Goal: Find contact information: Find contact information

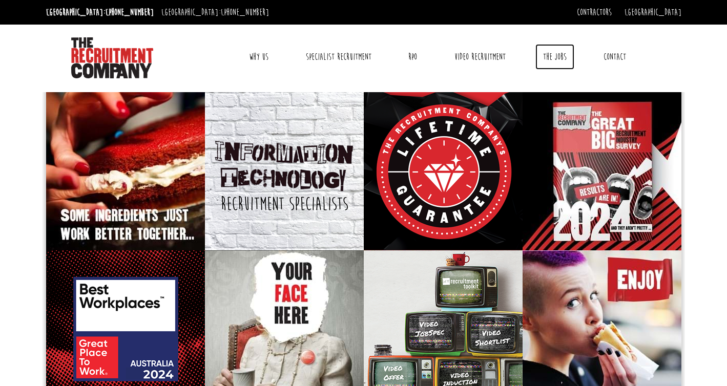
click at [554, 59] on link "The Jobs" at bounding box center [555, 57] width 39 height 26
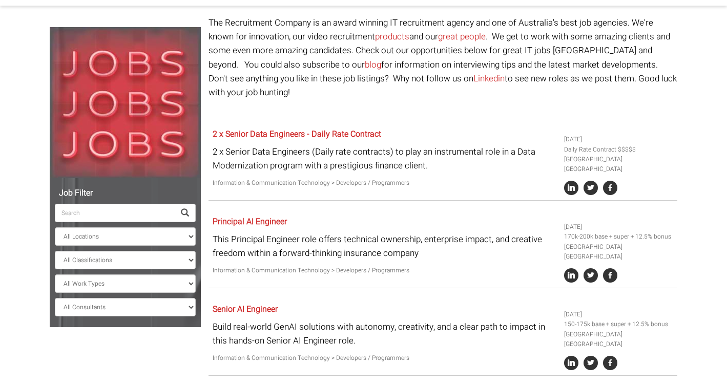
scroll to position [84, 0]
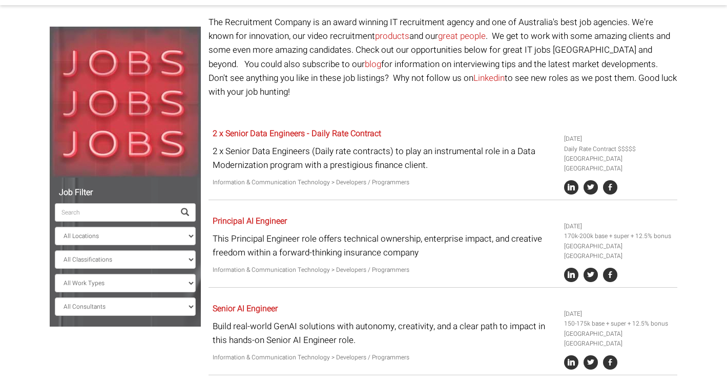
click at [99, 211] on input "search" at bounding box center [115, 212] width 120 height 18
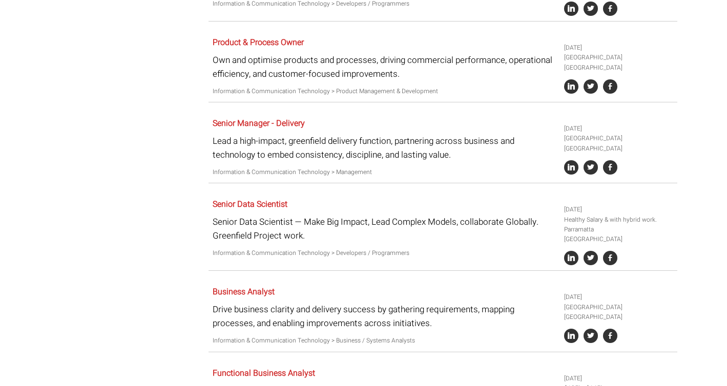
scroll to position [434, 0]
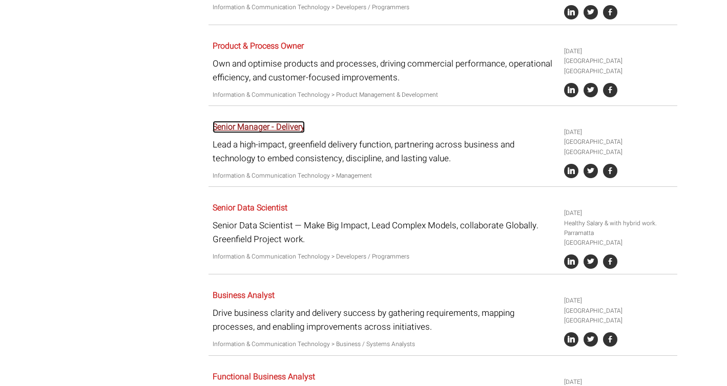
click at [292, 121] on link "Senior Manager - Delivery" at bounding box center [259, 127] width 92 height 12
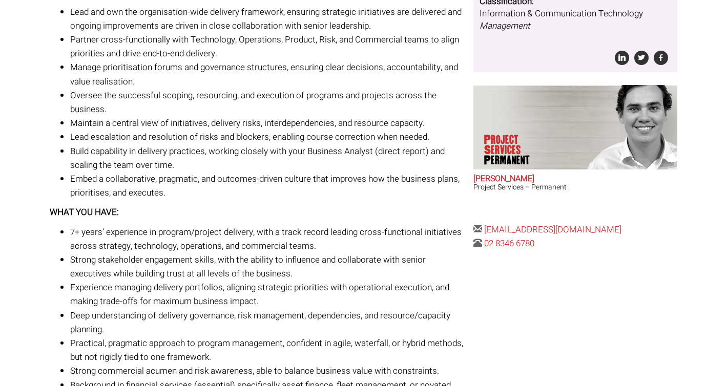
scroll to position [292, 0]
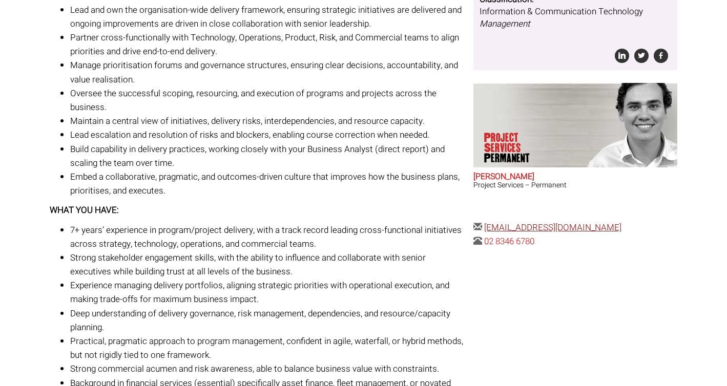
drag, startPoint x: 634, startPoint y: 229, endPoint x: 485, endPoint y: 225, distance: 149.2
click at [485, 225] on div "The Details Posted 6 days ago Reference: 263128 Location: Macquarie Park, New S…" at bounding box center [575, 55] width 212 height 388
click at [644, 229] on div "The Details Posted 6 days ago Reference: 263128 Location: Macquarie Park, New S…" at bounding box center [575, 55] width 212 height 388
drag, startPoint x: 636, startPoint y: 229, endPoint x: 511, endPoint y: 227, distance: 124.6
click at [511, 227] on div "The Details Posted 6 days ago Reference: 263128 Location: Macquarie Park, New S…" at bounding box center [575, 55] width 212 height 388
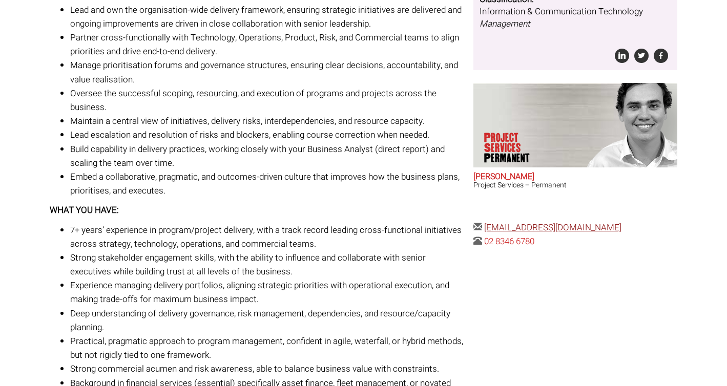
copy link "@therecruitmentcompany.com"
click at [663, 228] on div "The Details Posted 6 days ago Reference: 263128 Location: Macquarie Park, New S…" at bounding box center [575, 55] width 212 height 388
drag, startPoint x: 638, startPoint y: 228, endPoint x: 485, endPoint y: 226, distance: 152.7
click at [485, 226] on div "The Details Posted 6 days ago Reference: 263128 Location: Macquarie Park, New S…" at bounding box center [575, 55] width 212 height 388
copy link "samm@therecruitmentcompany.com"
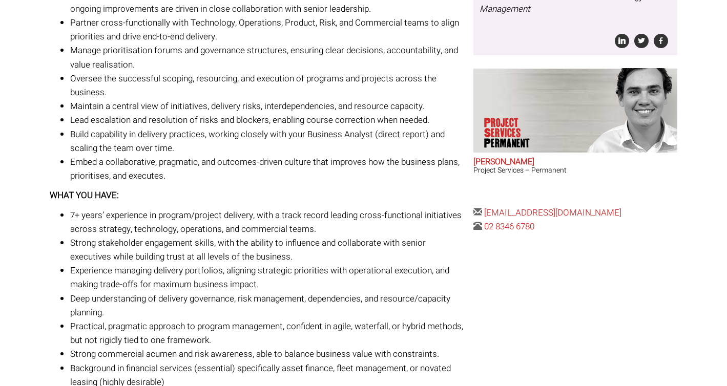
scroll to position [310, 0]
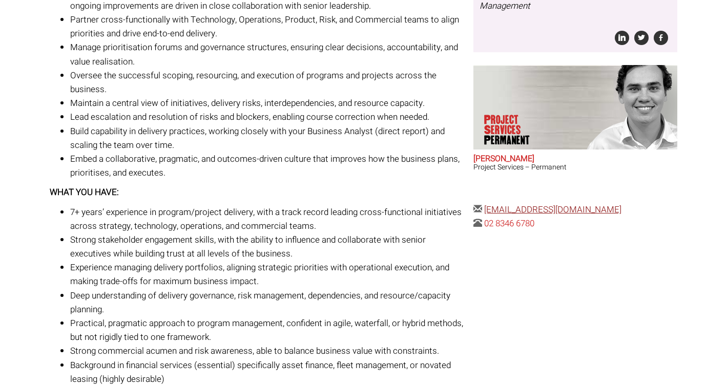
copy link "samm@therecruitmentcompany.com"
drag, startPoint x: 545, startPoint y: 224, endPoint x: 485, endPoint y: 224, distance: 60.0
click at [485, 224] on div "The Details Posted 6 days ago Reference: 263128 Location: Macquarie Park, New S…" at bounding box center [575, 37] width 212 height 388
copy link "02 8346 6780"
